Goal: Information Seeking & Learning: Find specific fact

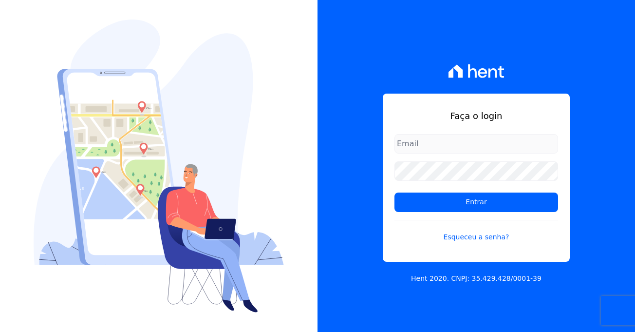
click at [439, 149] on input "email" at bounding box center [477, 143] width 164 height 19
type input "[EMAIL_ADDRESS][DOMAIN_NAME]"
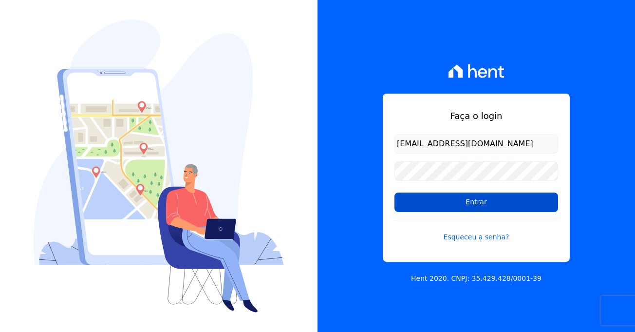
click at [470, 197] on input "Entrar" at bounding box center [477, 201] width 164 height 19
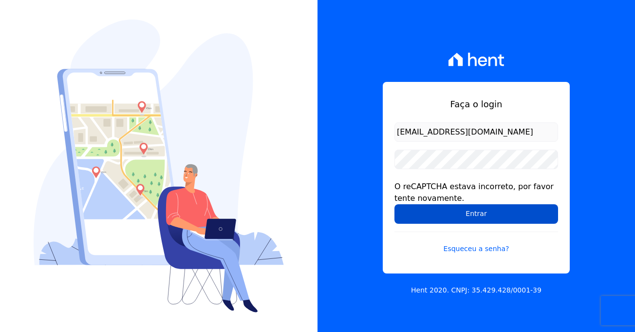
click at [471, 209] on input "Entrar" at bounding box center [477, 213] width 164 height 19
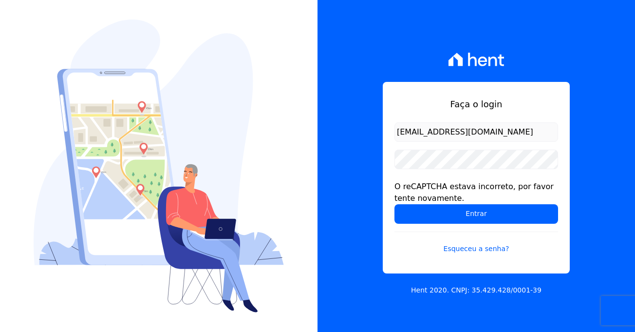
click at [471, 209] on input "Entrar" at bounding box center [477, 213] width 164 height 19
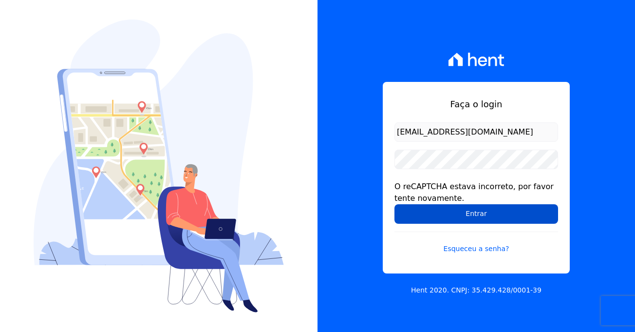
click at [485, 212] on input "Entrar" at bounding box center [477, 213] width 164 height 19
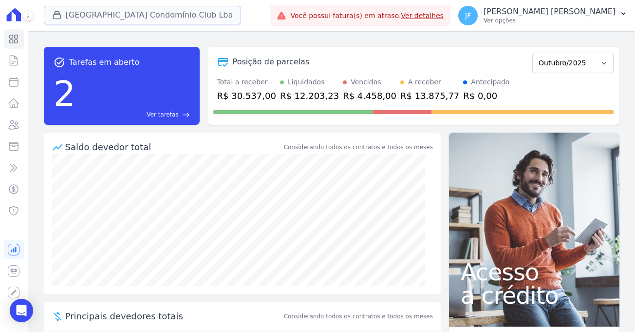
click at [131, 19] on button "[GEOGRAPHIC_DATA] Condomínio Club Lba" at bounding box center [143, 15] width 198 height 19
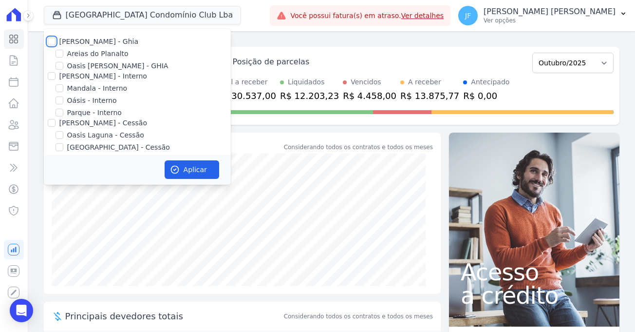
click at [54, 39] on input "[PERSON_NAME] - Ghia" at bounding box center [52, 42] width 8 height 8
checkbox input "true"
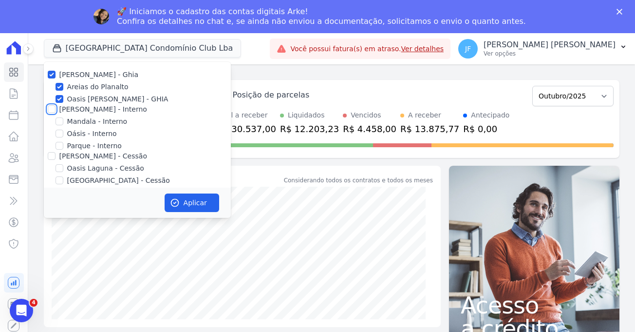
click at [52, 108] on input "Celina Guimarães - Interno" at bounding box center [52, 109] width 8 height 8
checkbox input "true"
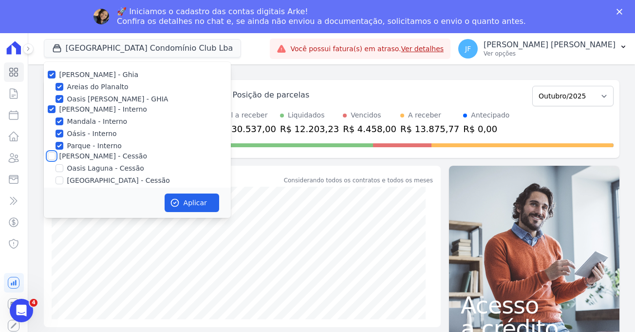
click at [52, 155] on input "[PERSON_NAME] - Cessão" at bounding box center [52, 156] width 8 height 8
checkbox input "true"
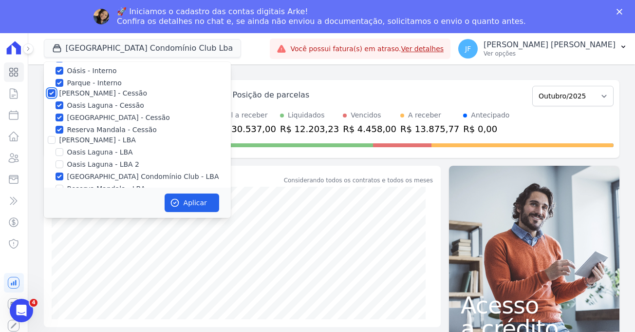
scroll to position [89, 0]
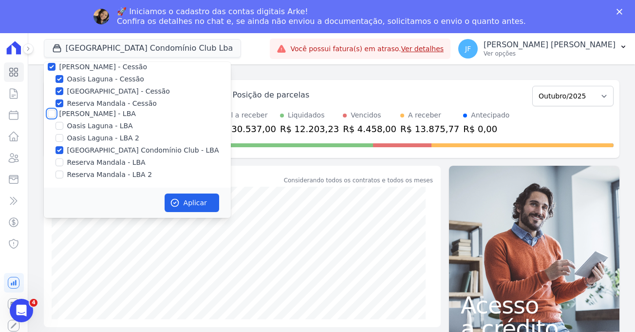
click at [53, 115] on input "[PERSON_NAME] - LBA" at bounding box center [52, 114] width 8 height 8
checkbox input "true"
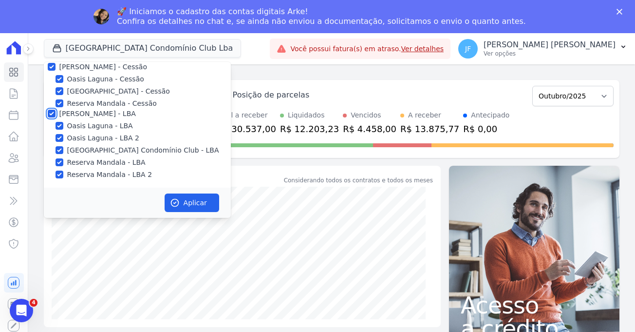
checkbox input "true"
click at [178, 200] on icon "button" at bounding box center [175, 203] width 10 height 10
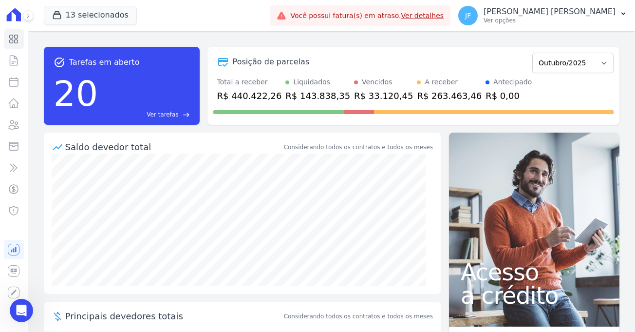
scroll to position [0, 0]
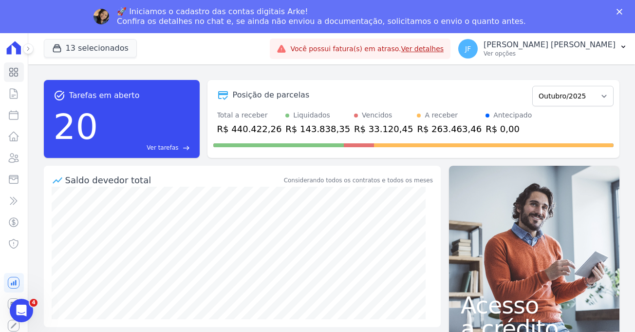
click at [444, 52] on link "Ver detalhes" at bounding box center [422, 49] width 43 height 8
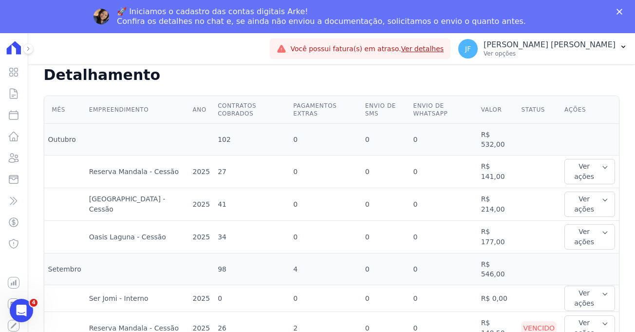
scroll to position [249, 0]
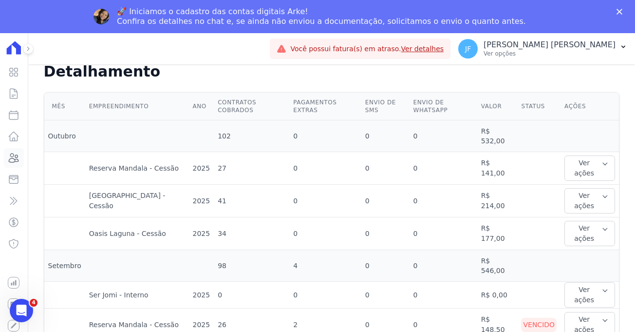
click at [18, 157] on icon at bounding box center [14, 157] width 10 height 9
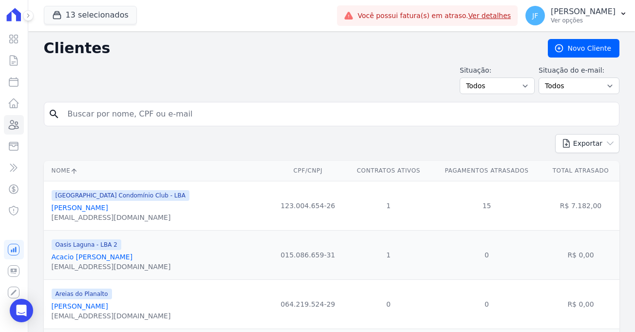
click at [184, 119] on input "search" at bounding box center [338, 113] width 553 height 19
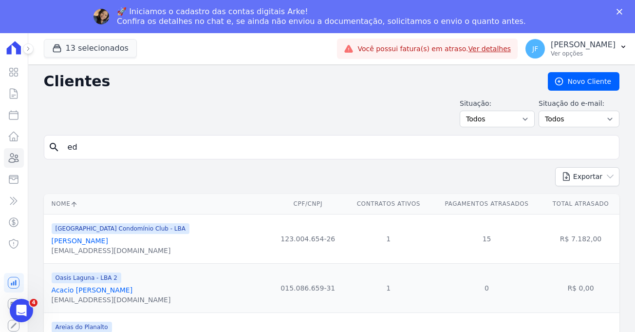
type input "edivania"
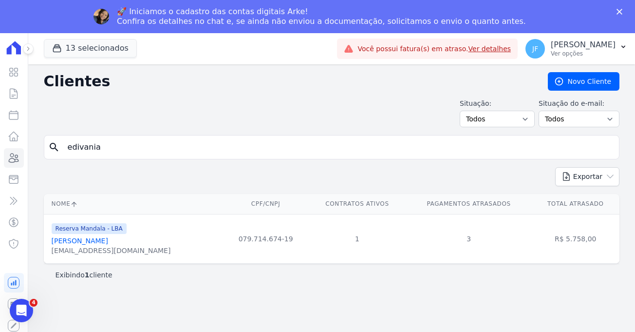
click at [94, 243] on link "[PERSON_NAME]" at bounding box center [80, 241] width 56 height 8
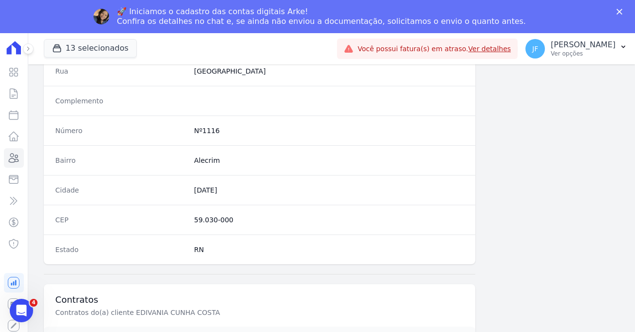
scroll to position [554, 0]
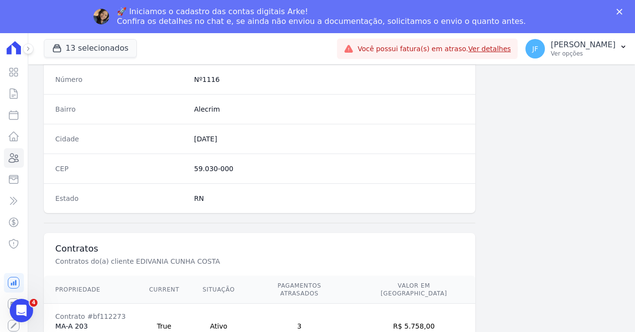
click at [73, 331] on link "Ver Contrato" at bounding box center [77, 336] width 43 height 8
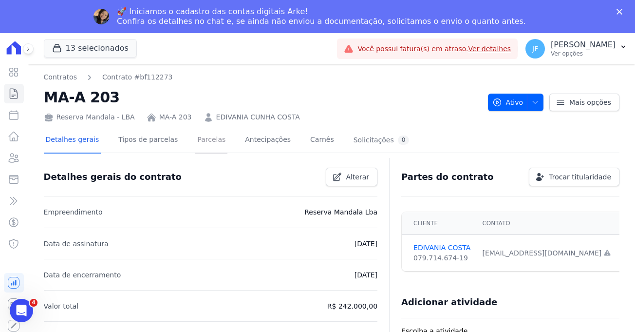
click at [199, 143] on link "Parcelas" at bounding box center [211, 141] width 32 height 26
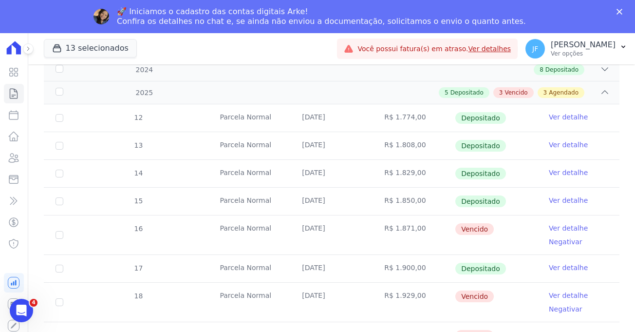
scroll to position [169, 0]
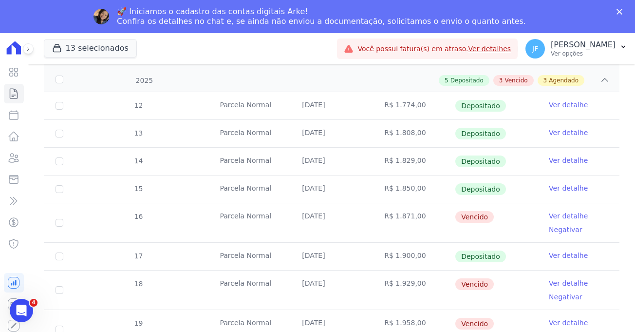
click at [554, 214] on link "Ver detalhe" at bounding box center [568, 216] width 39 height 10
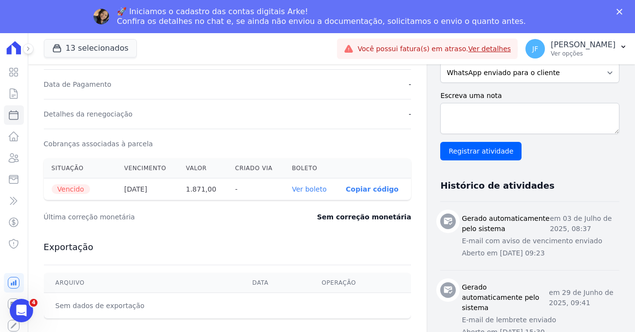
scroll to position [271, 0]
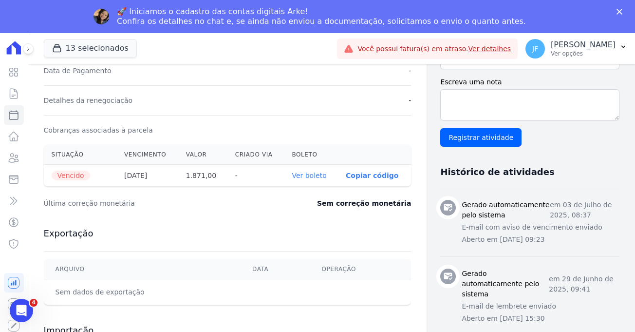
click at [298, 177] on link "Ver boleto" at bounding box center [309, 175] width 35 height 8
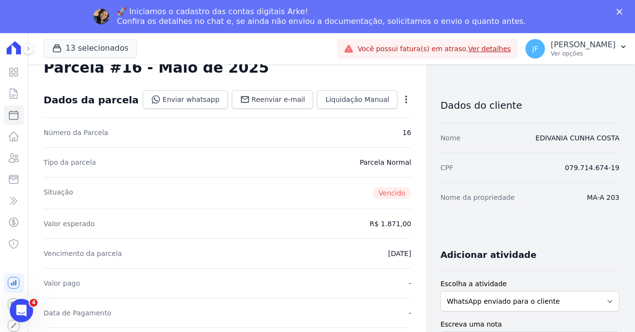
scroll to position [22, 0]
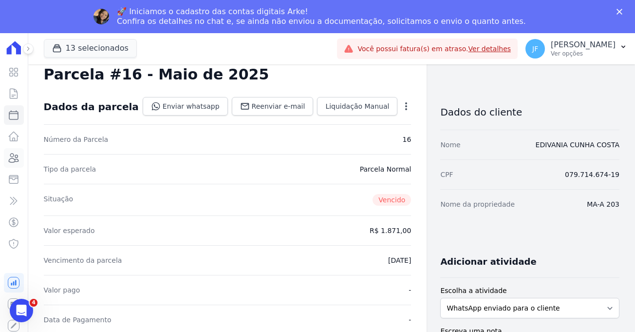
click at [13, 163] on icon at bounding box center [14, 158] width 12 height 12
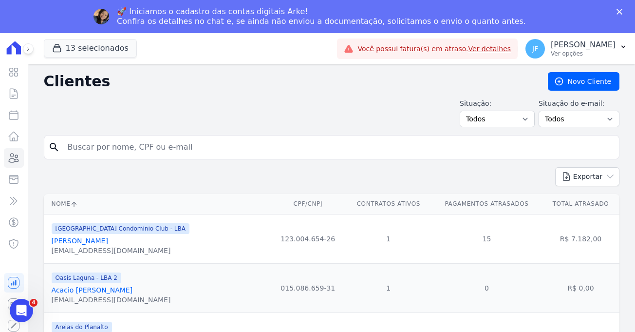
click at [209, 150] on input "search" at bounding box center [338, 146] width 553 height 19
type input "mayara"
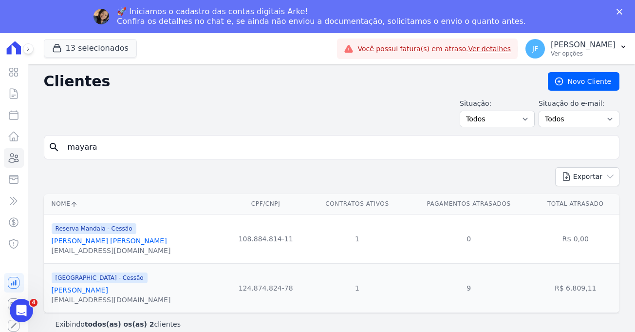
click at [108, 289] on link "[PERSON_NAME]" at bounding box center [80, 290] width 56 height 8
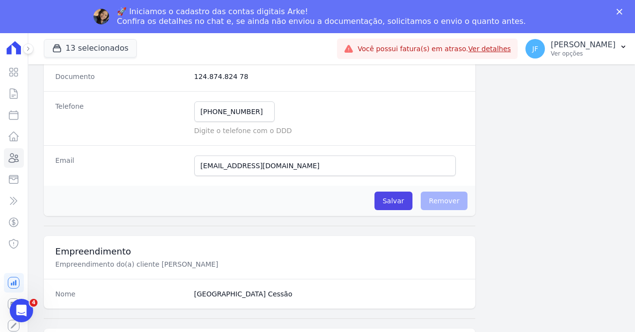
scroll to position [150, 0]
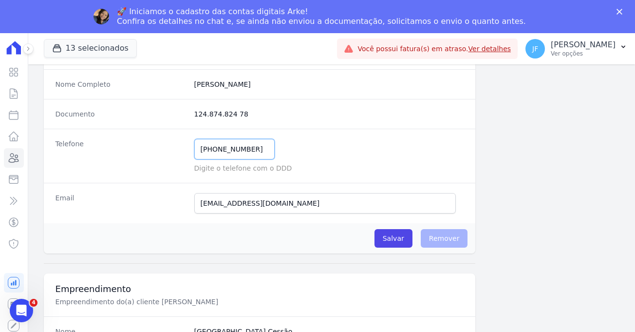
drag, startPoint x: 259, startPoint y: 153, endPoint x: 170, endPoint y: 159, distance: 88.3
click at [170, 159] on div "Telefone [PHONE_NUMBER] Mensagem de SMS ainda não enviada.. Mensagem de [PERSON…" at bounding box center [260, 156] width 432 height 54
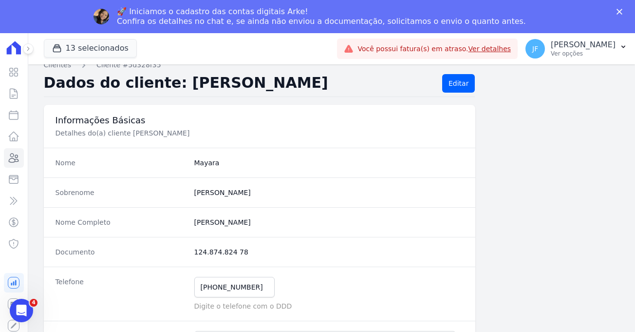
scroll to position [0, 0]
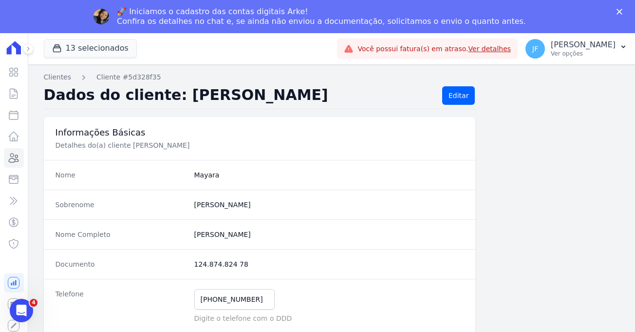
drag, startPoint x: 189, startPoint y: 236, endPoint x: 241, endPoint y: 232, distance: 51.8
click at [241, 232] on div "Nome Completo [PERSON_NAME]" at bounding box center [260, 234] width 432 height 30
copy completo "[PERSON_NAME]"
click at [47, 80] on link "Clientes" at bounding box center [57, 77] width 27 height 10
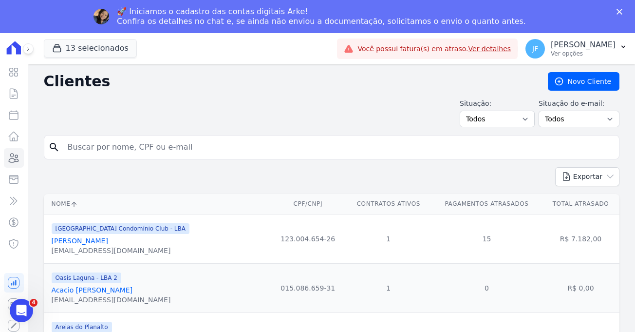
click at [134, 154] on input "search" at bounding box center [338, 146] width 553 height 19
type input "eronides"
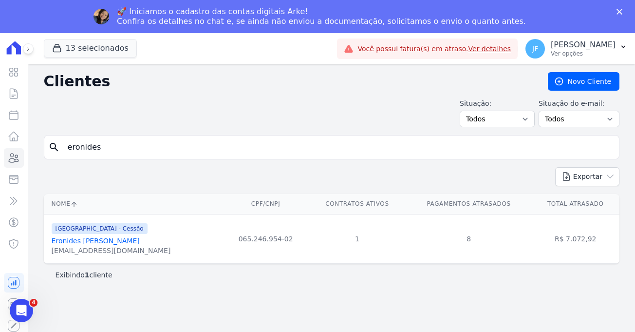
click at [140, 244] on link "Eronides [PERSON_NAME]" at bounding box center [96, 241] width 88 height 8
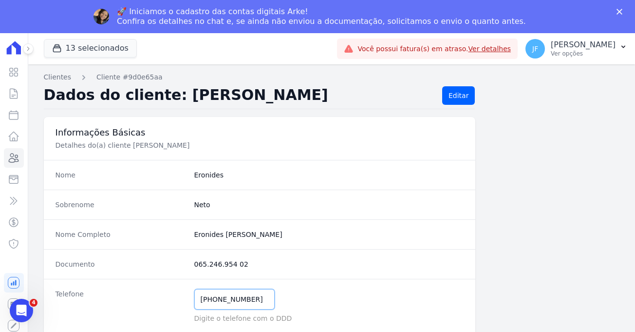
drag, startPoint x: 252, startPoint y: 299, endPoint x: 188, endPoint y: 299, distance: 63.8
click at [188, 299] on div "Telefone [PHONE_NUMBER] Mensagem de SMS ainda não enviada.. Mensagem de [PERSON…" at bounding box center [260, 306] width 432 height 54
drag, startPoint x: 241, startPoint y: 234, endPoint x: 188, endPoint y: 236, distance: 53.1
click at [188, 236] on div "Nome Completo [PERSON_NAME]" at bounding box center [260, 234] width 432 height 30
copy div "Eronides Severo"
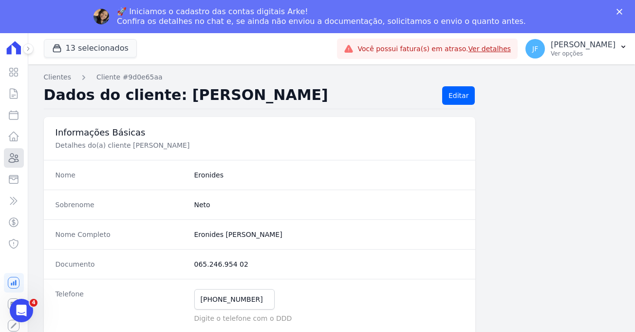
click at [15, 159] on icon at bounding box center [14, 157] width 10 height 9
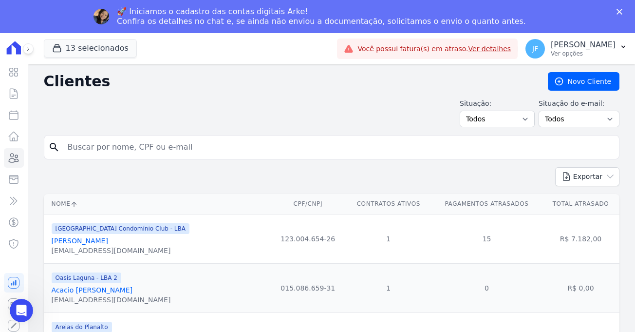
drag, startPoint x: 296, startPoint y: 118, endPoint x: 243, endPoint y: 110, distance: 53.3
click at [243, 110] on div "Situação: Todos Adimplentes Inadimplentes Situação do e-mail: Todos Confirmado …" at bounding box center [332, 112] width 576 height 29
click at [238, 142] on input "search" at bounding box center [338, 146] width 553 height 19
type input "Janderson"
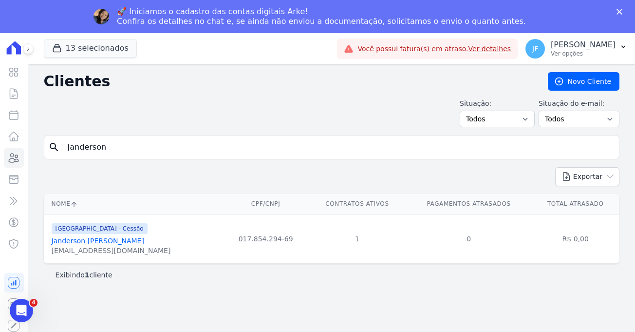
click at [120, 243] on link "Janderson [PERSON_NAME]" at bounding box center [98, 241] width 93 height 8
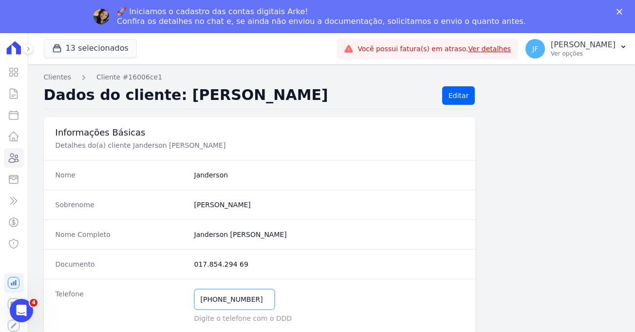
drag, startPoint x: 254, startPoint y: 301, endPoint x: 187, endPoint y: 299, distance: 67.3
click at [187, 299] on div "Telefone [PHONE_NUMBER] Mensagem de SMS ainda não enviada.. Mensagem de [PERSON…" at bounding box center [260, 306] width 432 height 54
drag, startPoint x: 244, startPoint y: 234, endPoint x: 188, endPoint y: 238, distance: 55.2
click at [188, 238] on div "Nome Completo [PERSON_NAME]" at bounding box center [260, 234] width 432 height 30
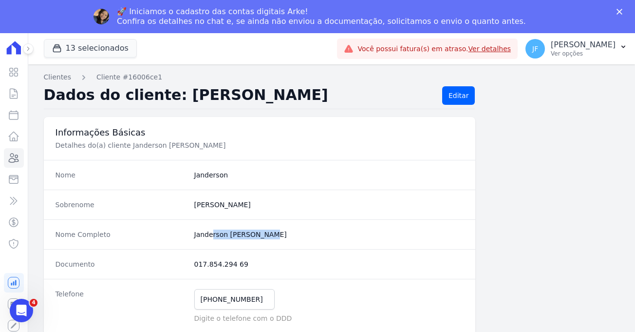
copy completo "[PERSON_NAME]"
click at [60, 77] on link "Clientes" at bounding box center [57, 77] width 27 height 10
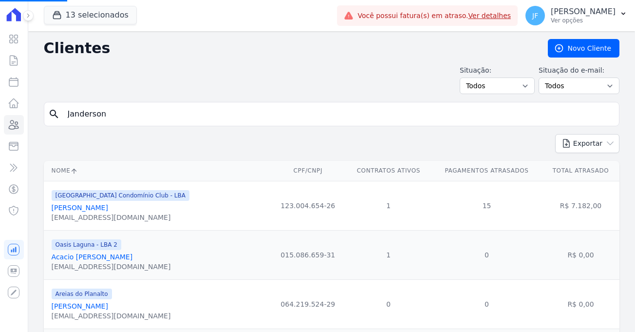
click at [132, 120] on input "Janderson" at bounding box center [338, 113] width 553 height 19
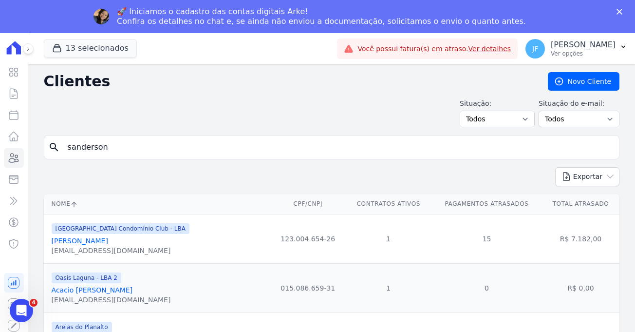
type input "sanderson"
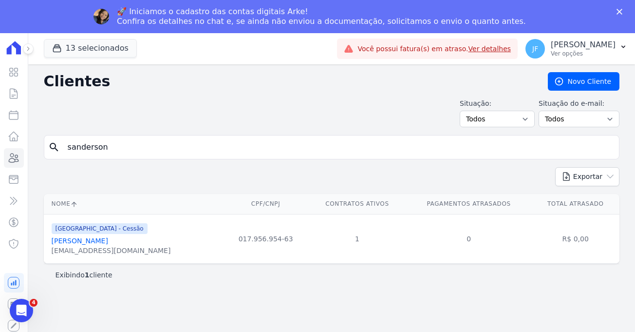
click at [108, 244] on link "[PERSON_NAME]" at bounding box center [80, 241] width 56 height 8
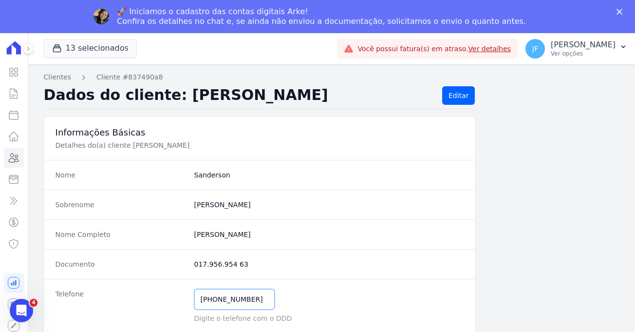
drag, startPoint x: 248, startPoint y: 303, endPoint x: 184, endPoint y: 302, distance: 64.8
click at [184, 302] on div "Telefone [PHONE_NUMBER] Mensagem de SMS ainda não enviada.. Mensagem de [PERSON…" at bounding box center [260, 306] width 432 height 54
drag, startPoint x: 246, startPoint y: 232, endPoint x: 190, endPoint y: 238, distance: 55.8
click at [190, 238] on div "Nome Completo [PERSON_NAME]" at bounding box center [260, 234] width 432 height 30
copy completo "[PERSON_NAME]"
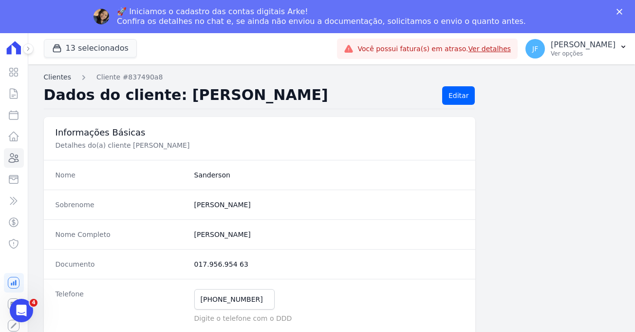
click at [65, 79] on link "Clientes" at bounding box center [57, 77] width 27 height 10
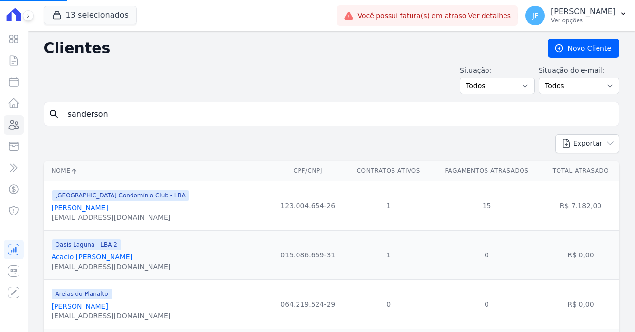
click at [270, 115] on input "sanderson" at bounding box center [338, 113] width 553 height 19
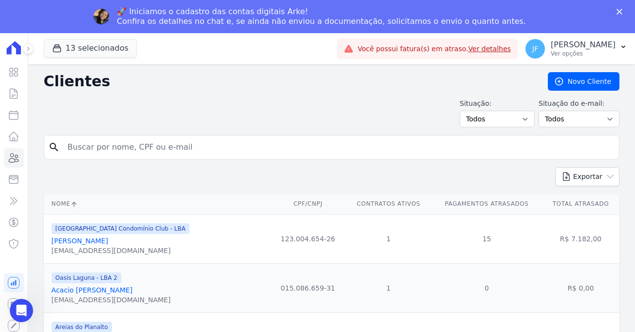
click at [264, 150] on input "search" at bounding box center [338, 146] width 553 height 19
type input "[PERSON_NAME]"
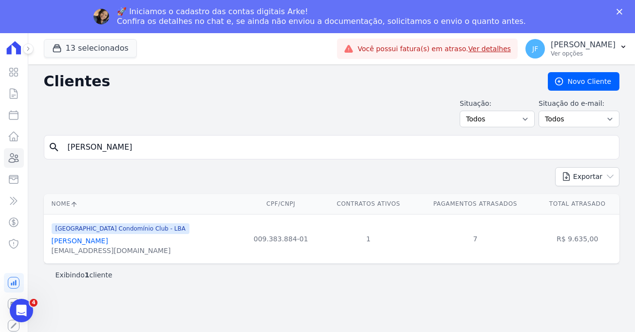
click at [108, 244] on link "[PERSON_NAME]" at bounding box center [80, 241] width 56 height 8
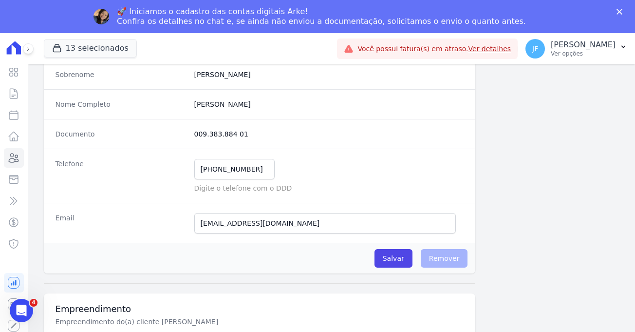
scroll to position [129, 0]
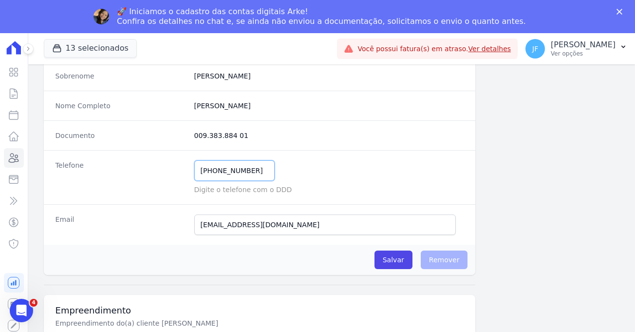
drag, startPoint x: 250, startPoint y: 170, endPoint x: 165, endPoint y: 181, distance: 85.9
click at [165, 181] on div "Telefone [PHONE_NUMBER] Mensagem de SMS ainda não enviada.. Mensagem de [PERSON…" at bounding box center [260, 177] width 432 height 54
drag, startPoint x: 228, startPoint y: 108, endPoint x: 175, endPoint y: 107, distance: 53.1
click at [175, 107] on div "Nome Completo [PERSON_NAME]" at bounding box center [260, 106] width 432 height 30
copy div "[PERSON_NAME]"
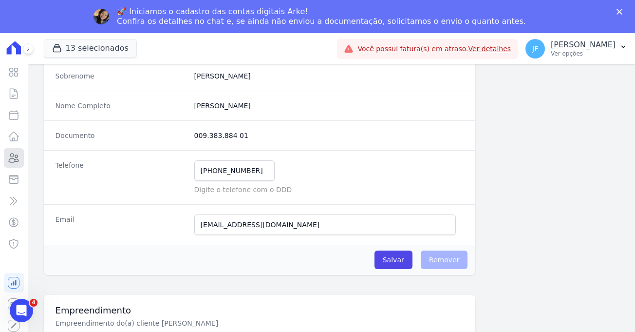
click at [15, 159] on icon at bounding box center [14, 158] width 12 height 12
